Goal: Find specific page/section: Find specific page/section

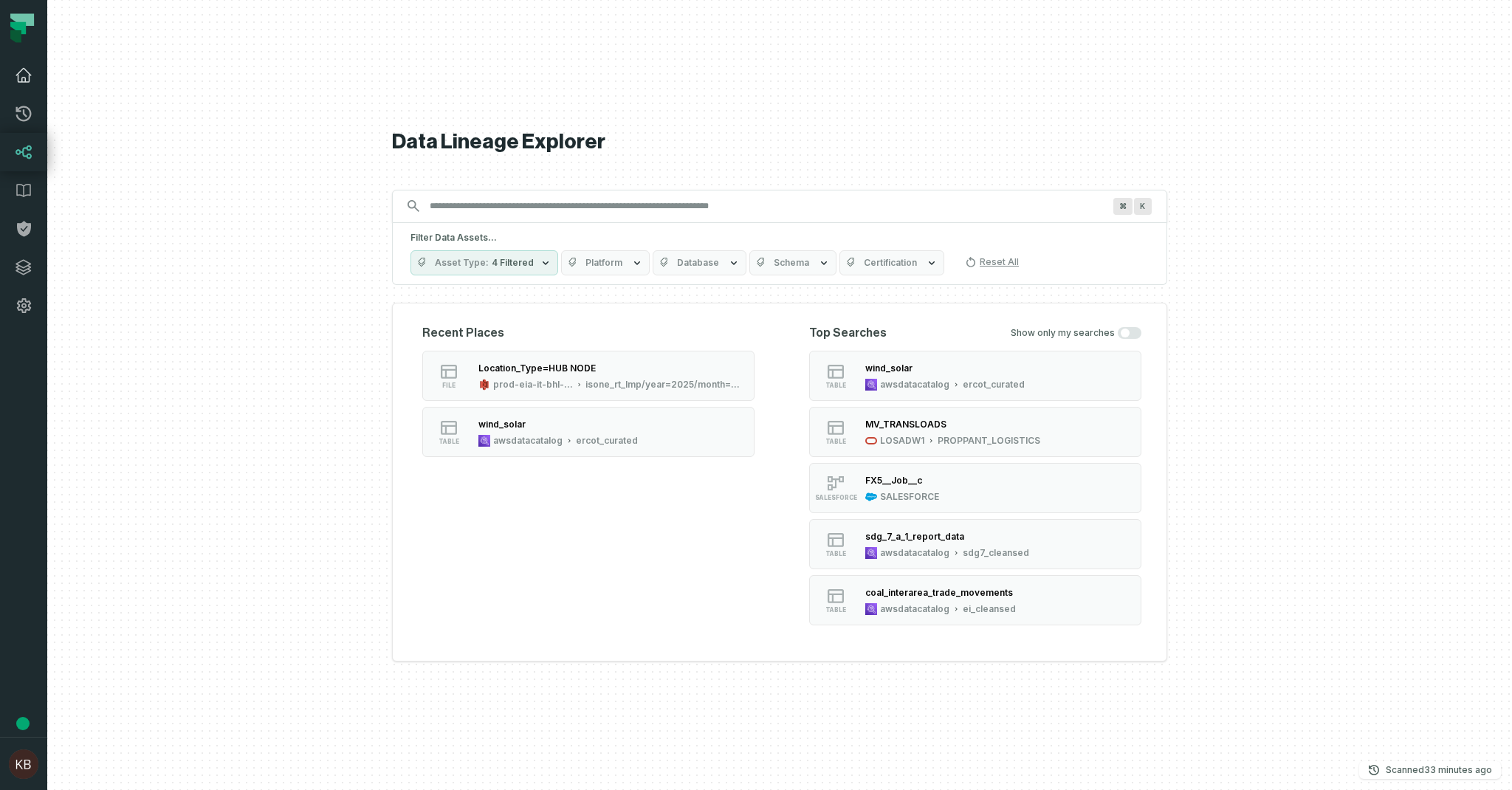
click at [24, 83] on icon at bounding box center [23, 75] width 17 height 17
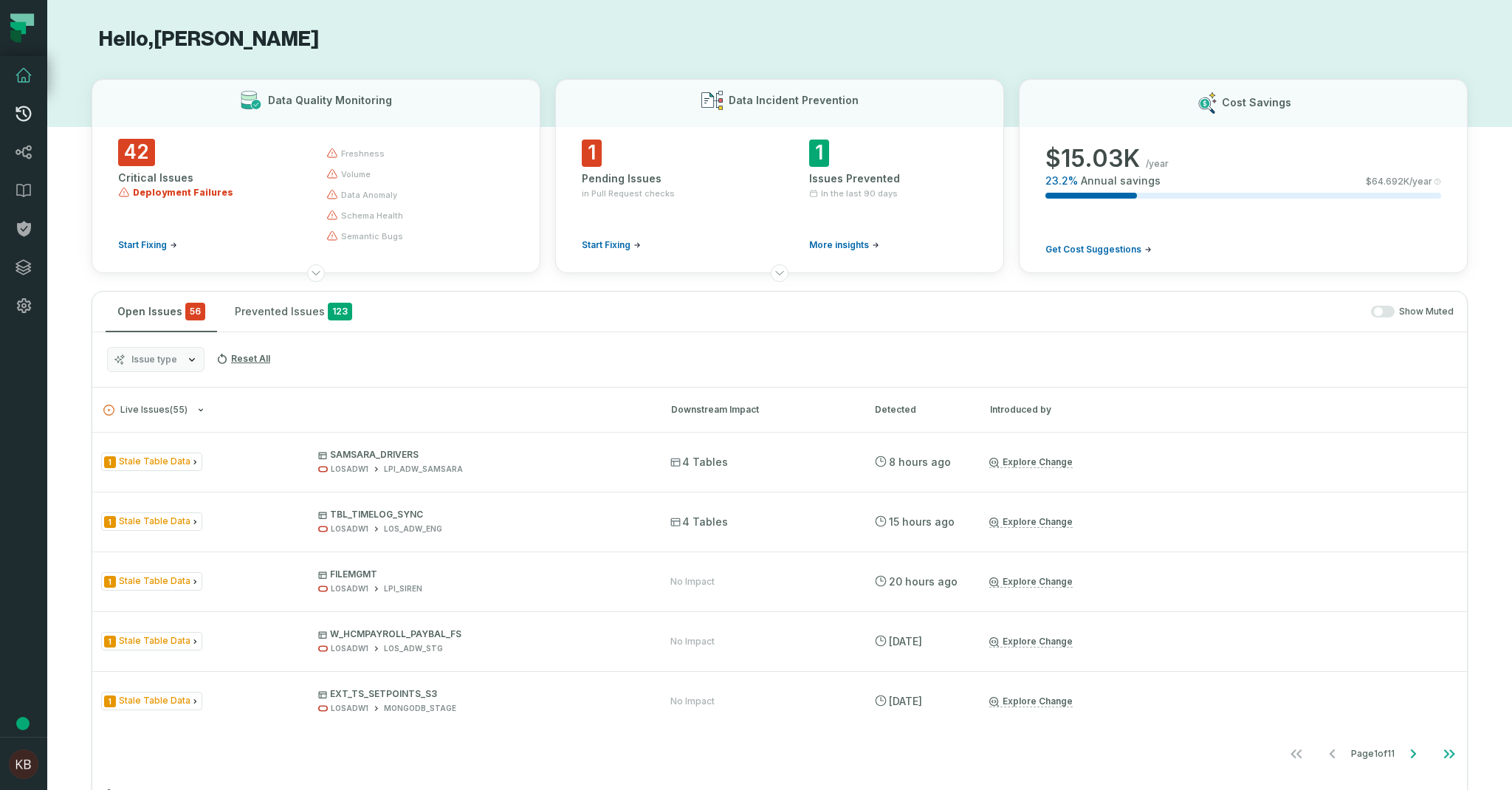
click at [24, 117] on icon at bounding box center [23, 113] width 17 height 17
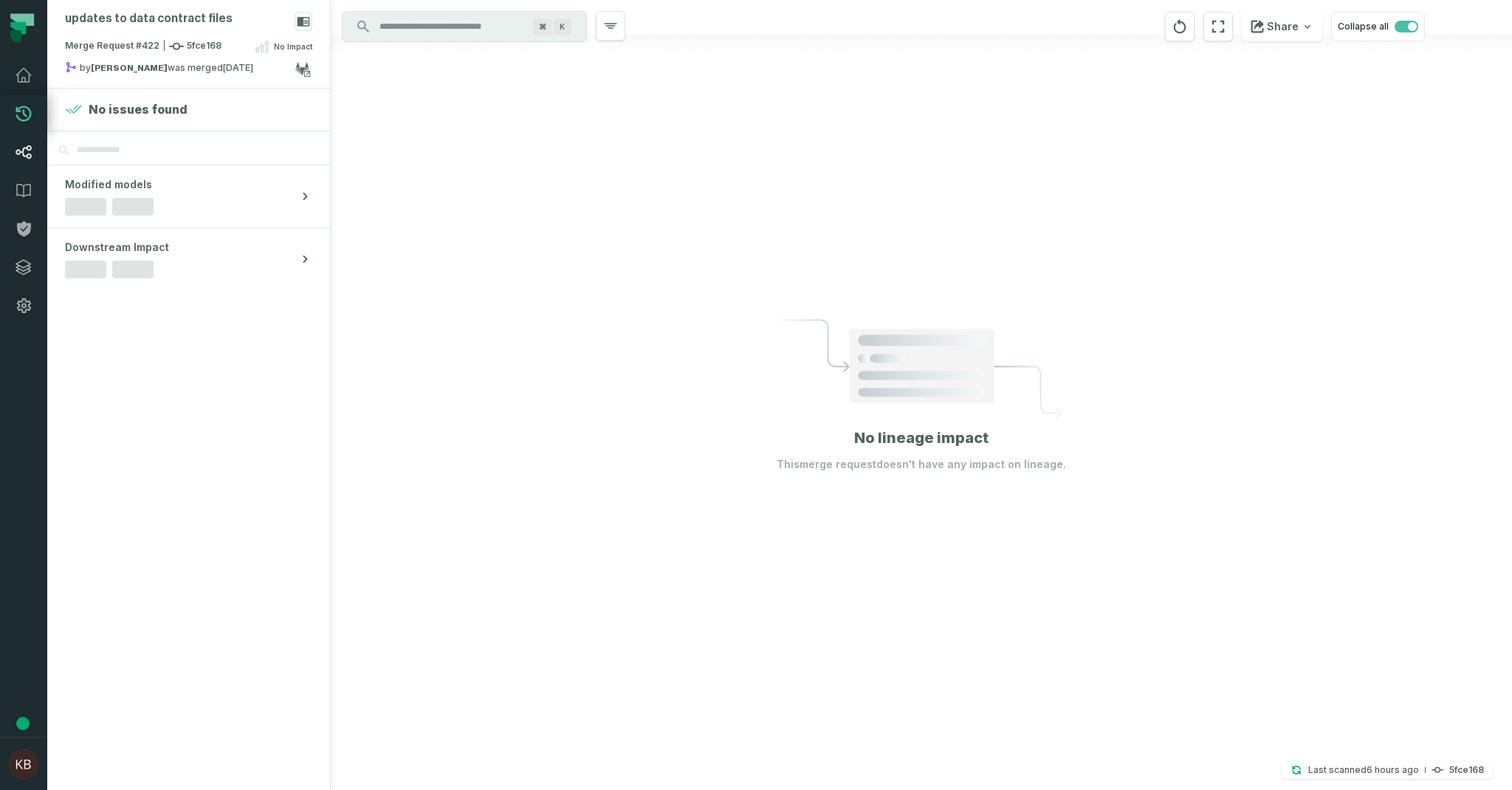
click at [27, 159] on icon at bounding box center [23, 151] width 17 height 17
